Goal: Transaction & Acquisition: Subscribe to service/newsletter

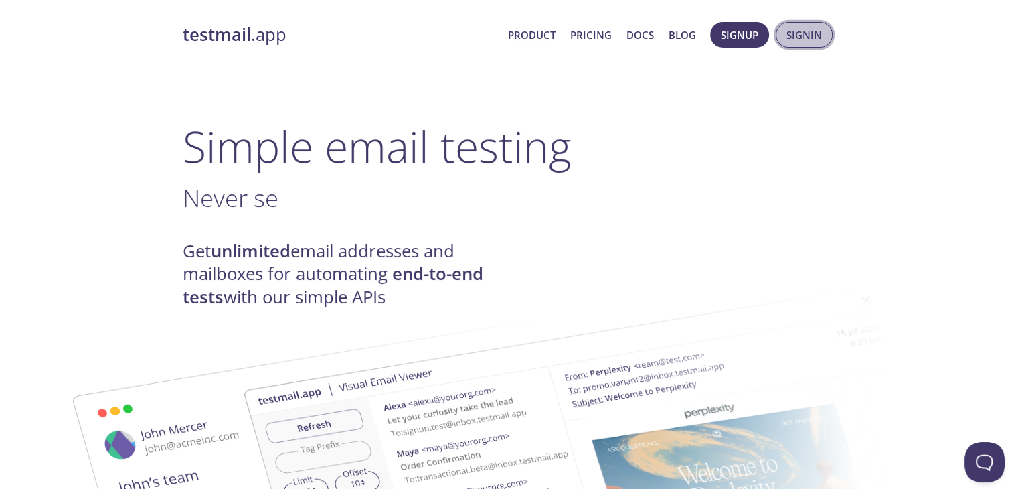
click at [802, 28] on span "Signin" at bounding box center [804, 34] width 35 height 17
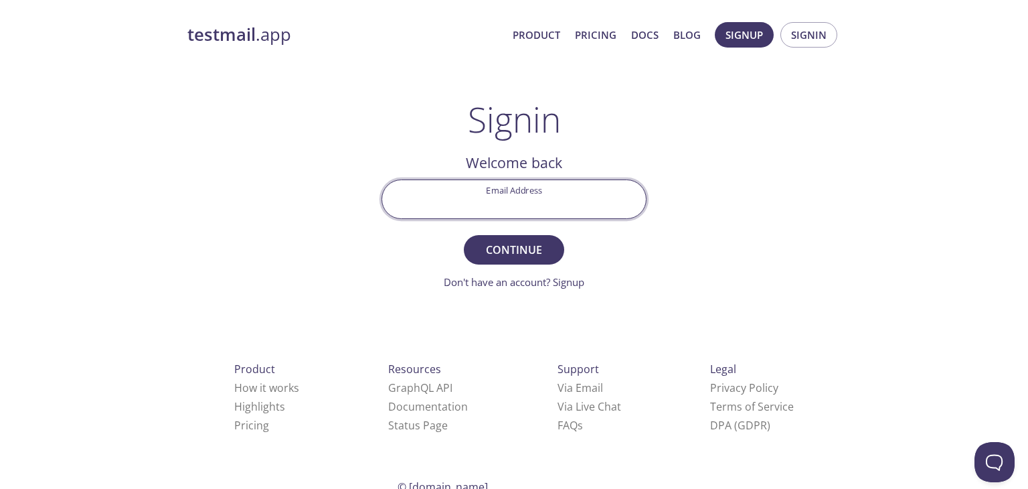
click at [540, 199] on input "Email Address" at bounding box center [514, 199] width 264 height 38
type input "[EMAIL_ADDRESS][DOMAIN_NAME]"
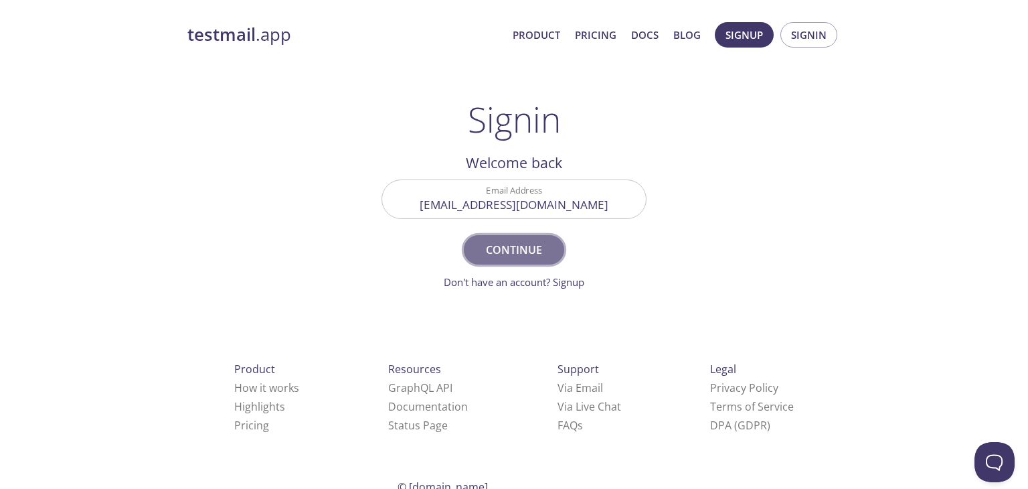
click at [517, 250] on span "Continue" at bounding box center [514, 249] width 71 height 19
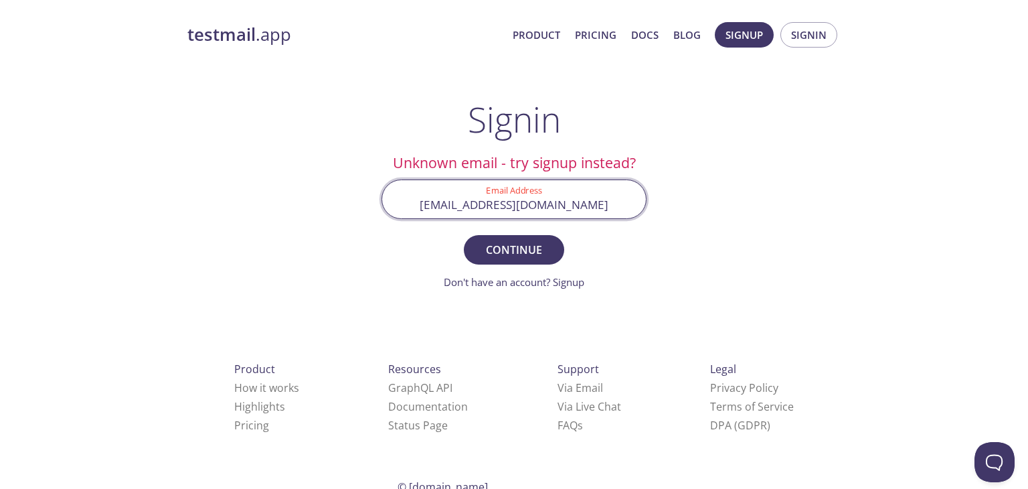
click at [608, 210] on input "[EMAIL_ADDRESS][DOMAIN_NAME]" at bounding box center [514, 199] width 264 height 38
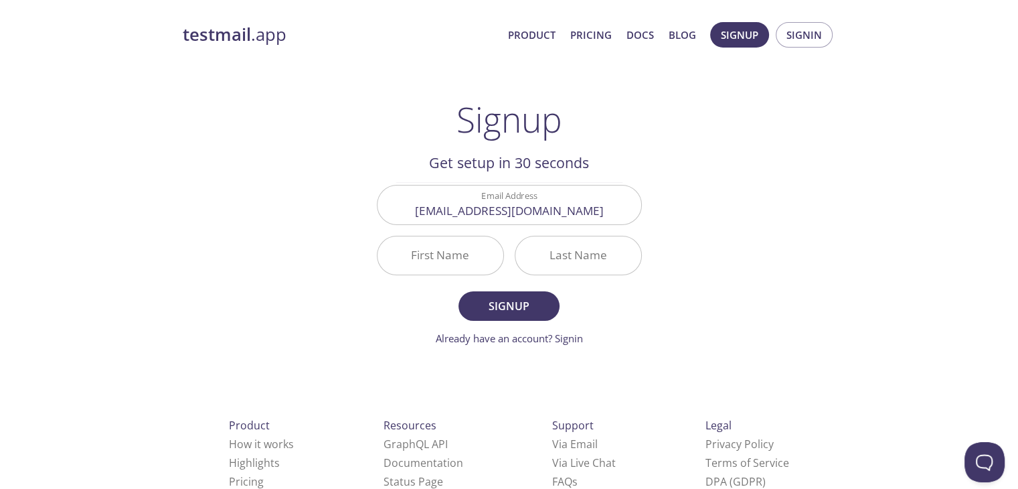
click at [479, 234] on div "First Name" at bounding box center [441, 255] width 138 height 50
click at [471, 255] on input "First Name" at bounding box center [441, 255] width 126 height 38
type input "Mageshwari"
type input "Karuppusamy"
click at [499, 309] on span "Signup" at bounding box center [508, 306] width 71 height 19
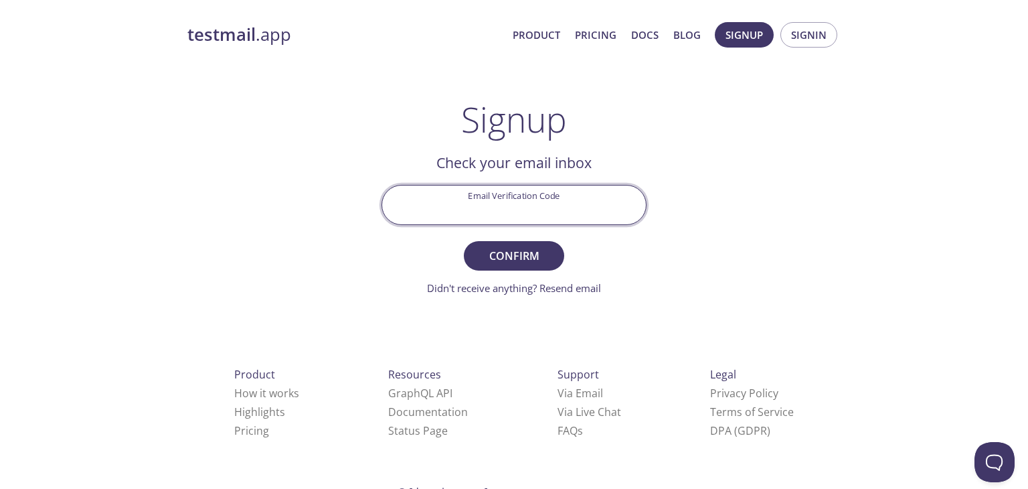
click at [499, 202] on input "Email Verification Code" at bounding box center [514, 204] width 264 height 38
paste input "9PJEUUM"
type input "9PJEUUM"
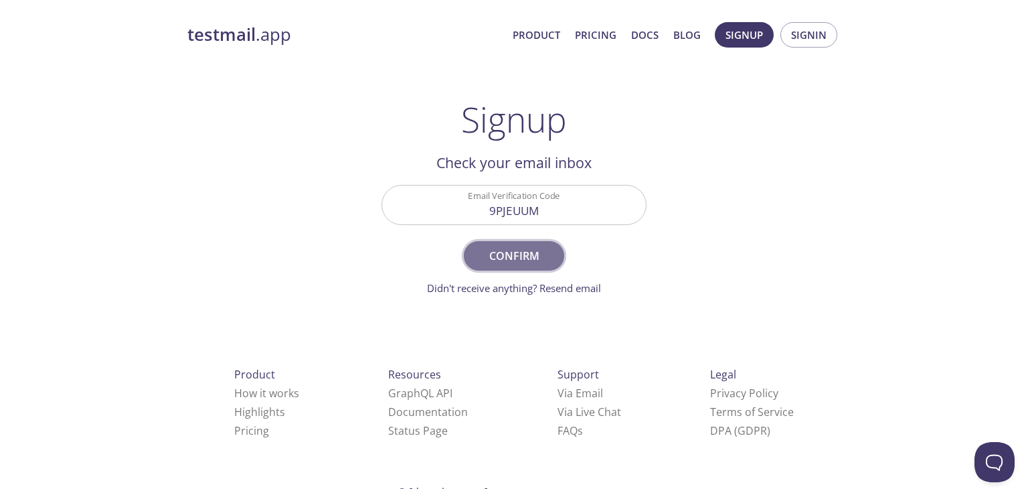
click at [518, 253] on span "Confirm" at bounding box center [514, 255] width 71 height 19
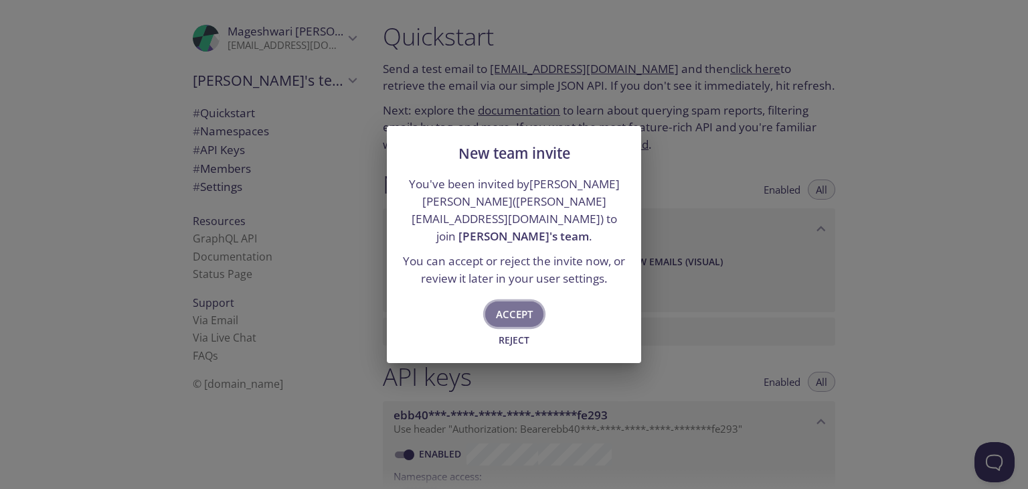
click at [519, 305] on span "Accept" at bounding box center [514, 313] width 37 height 17
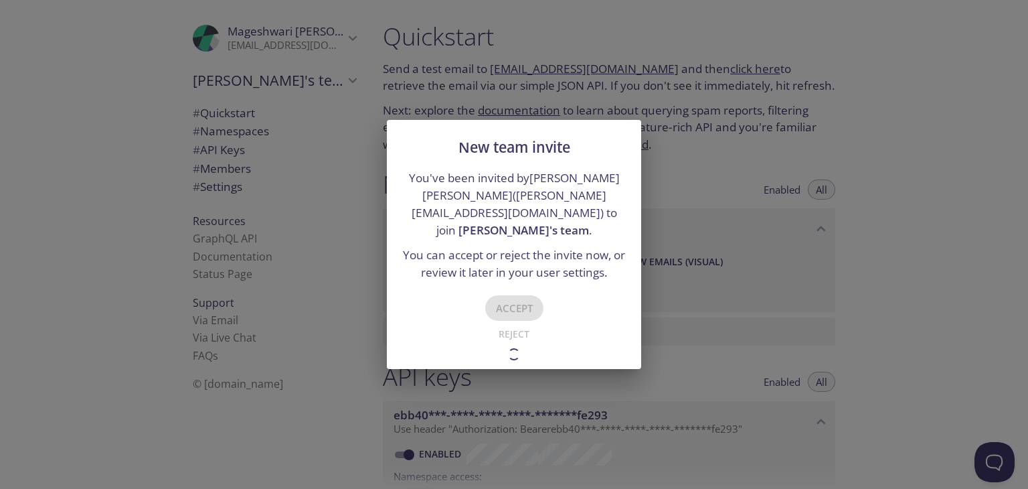
type input "Kumaresan's team"
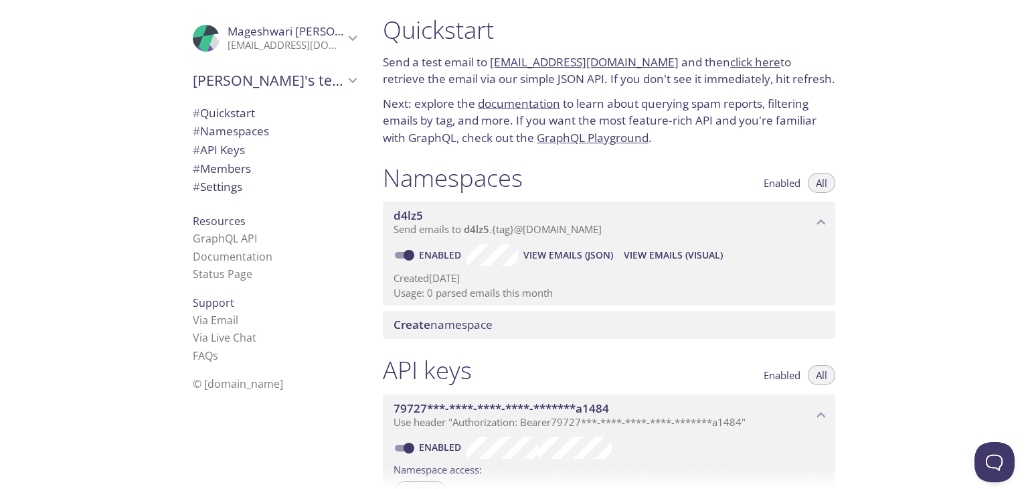
scroll to position [9, 0]
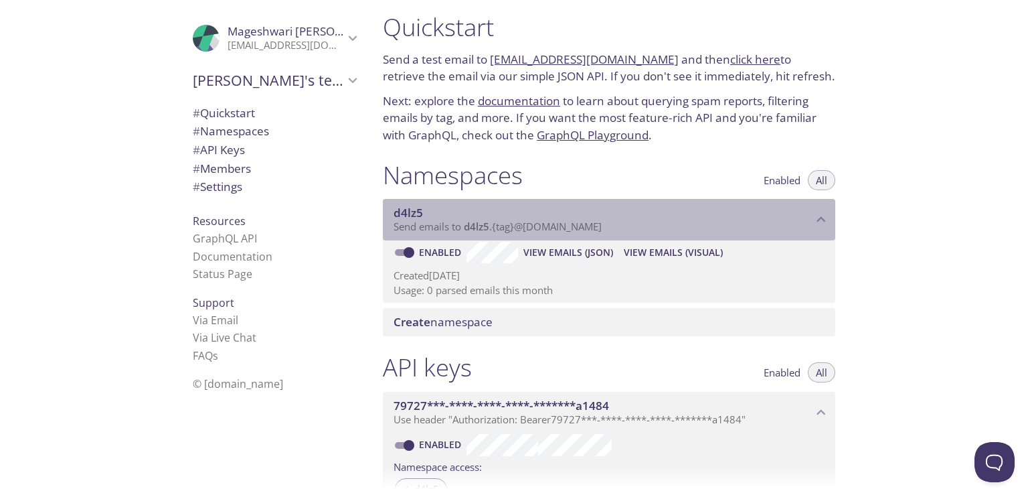
drag, startPoint x: 491, startPoint y: 224, endPoint x: 480, endPoint y: 224, distance: 10.7
click at [480, 224] on span "Send emails to d4lz5 . {tag} @inbox.testmail.app" at bounding box center [498, 226] width 208 height 13
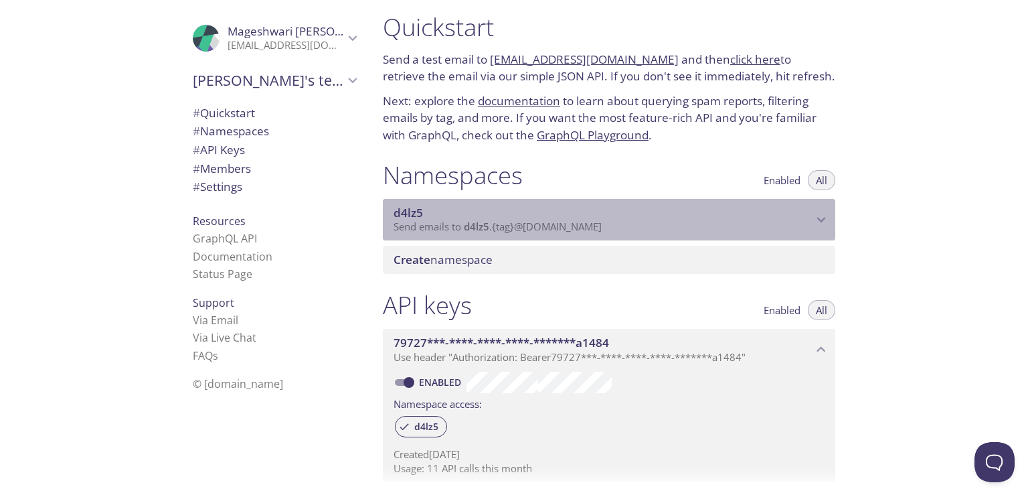
click at [480, 224] on span "d4lz5" at bounding box center [476, 226] width 25 height 13
